Goal: Information Seeking & Learning: Learn about a topic

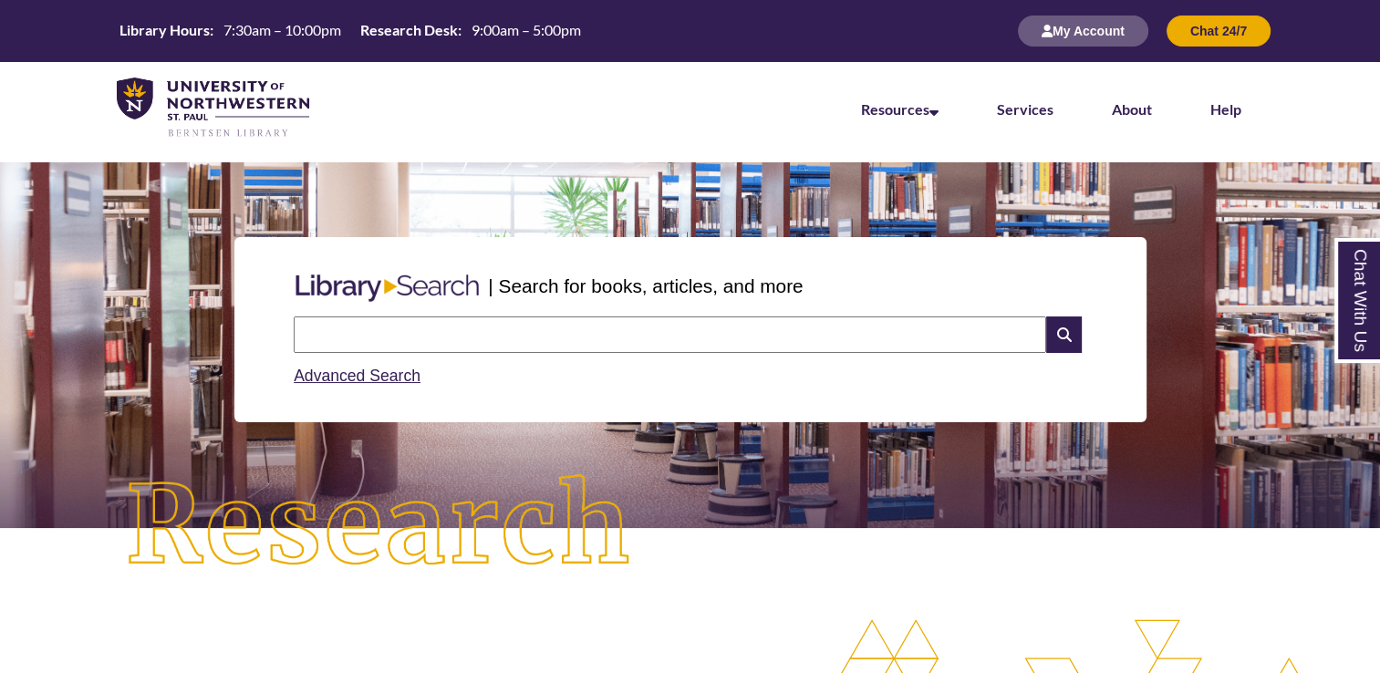
click at [489, 337] on input "text" at bounding box center [670, 335] width 753 height 36
type input "**********"
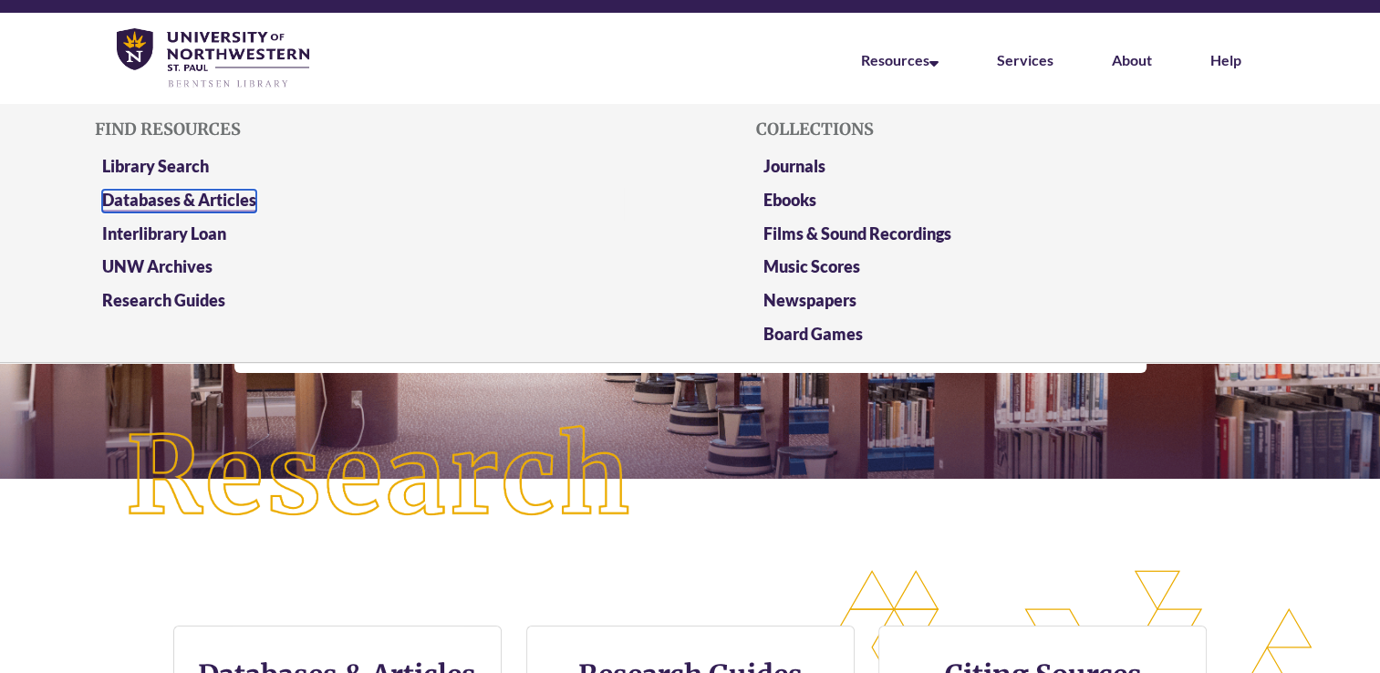
click at [249, 201] on link "Databases & Articles" at bounding box center [179, 201] width 154 height 23
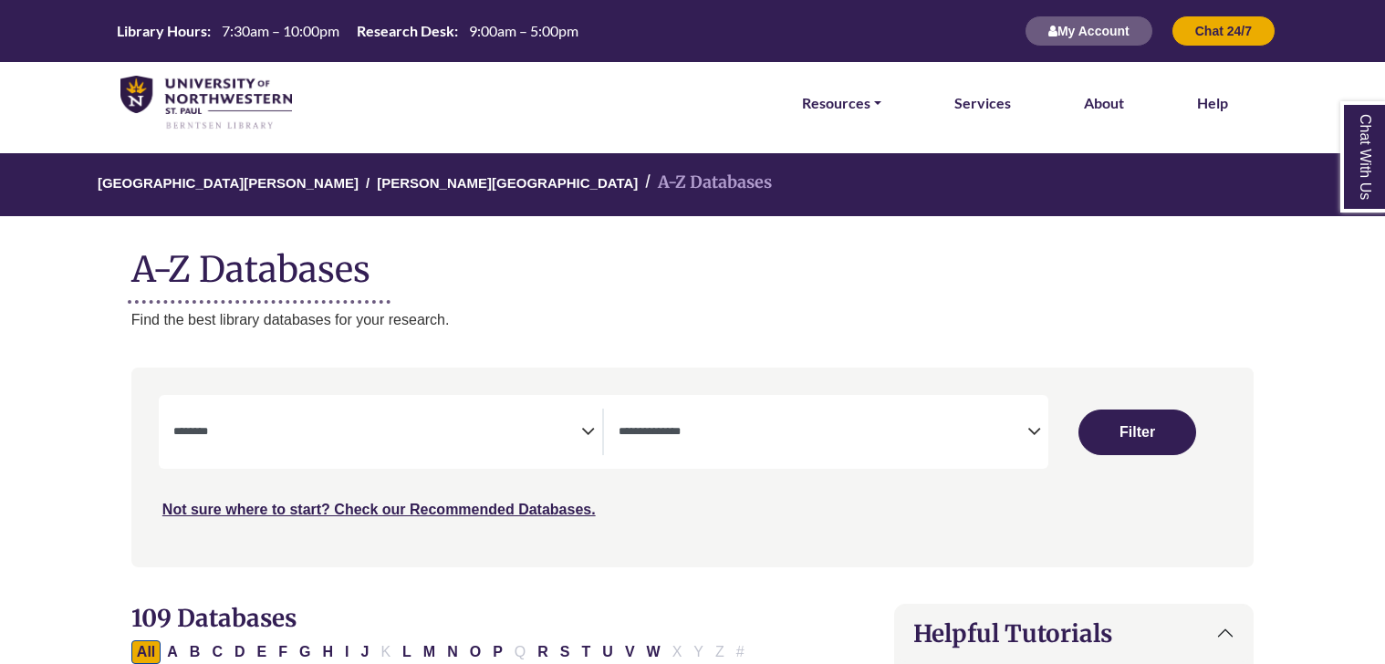
select select "Database Subject Filter"
select select "Database Types Filter"
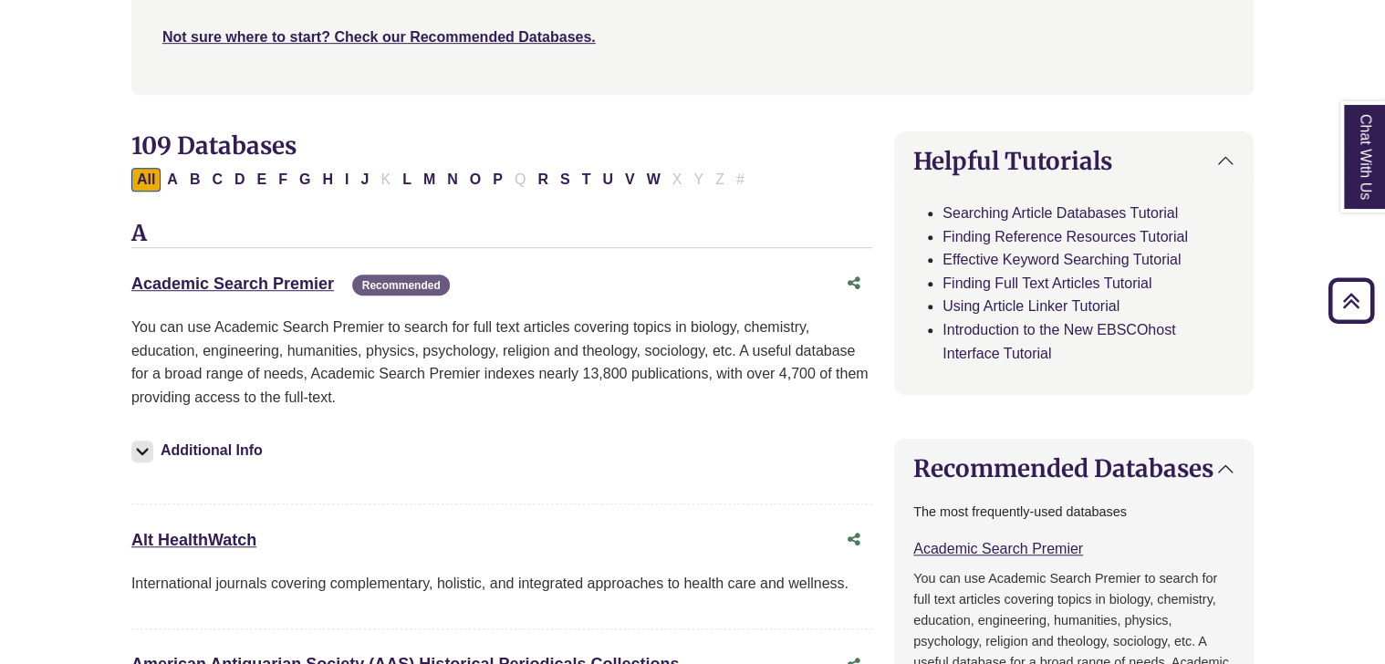
scroll to position [473, 0]
click at [487, 180] on button "P" at bounding box center [497, 179] width 21 height 24
select select "Database Subject Filter"
select select "Database Types Filter"
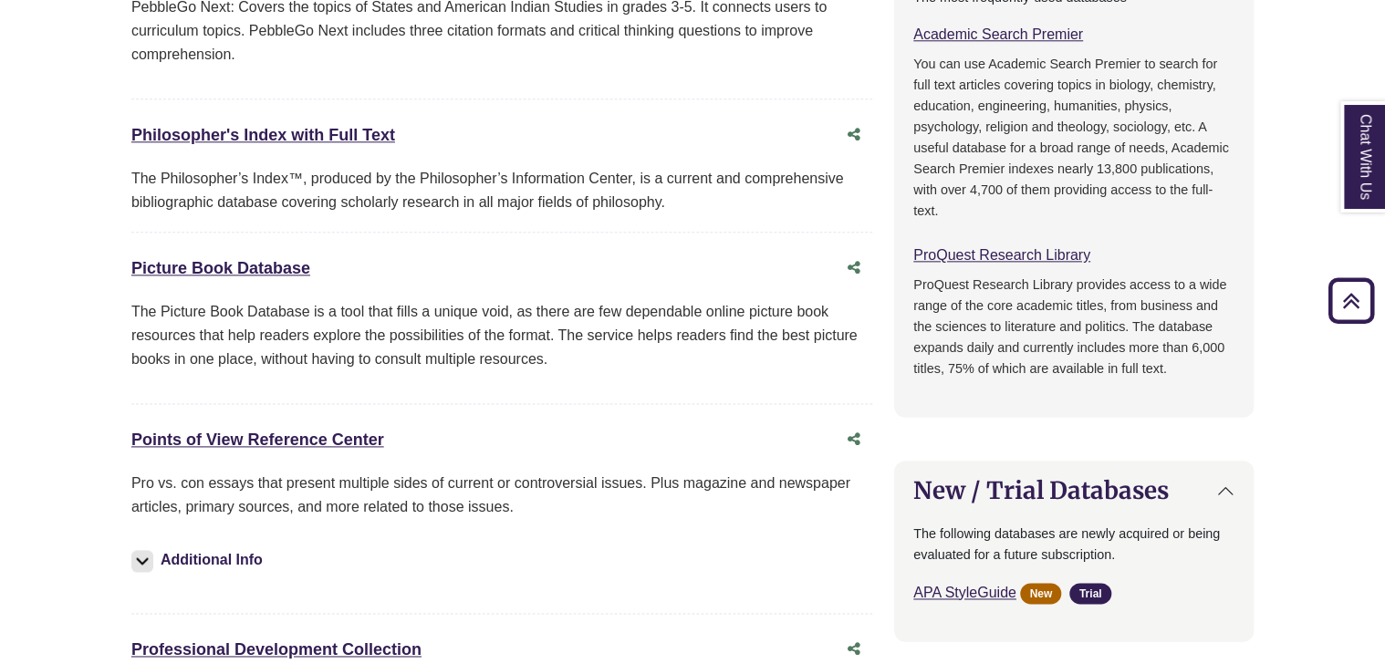
scroll to position [988, 0]
click at [353, 431] on link "Points of View Reference Center This link opens in a new window" at bounding box center [257, 439] width 253 height 18
